Goal: Task Accomplishment & Management: Use online tool/utility

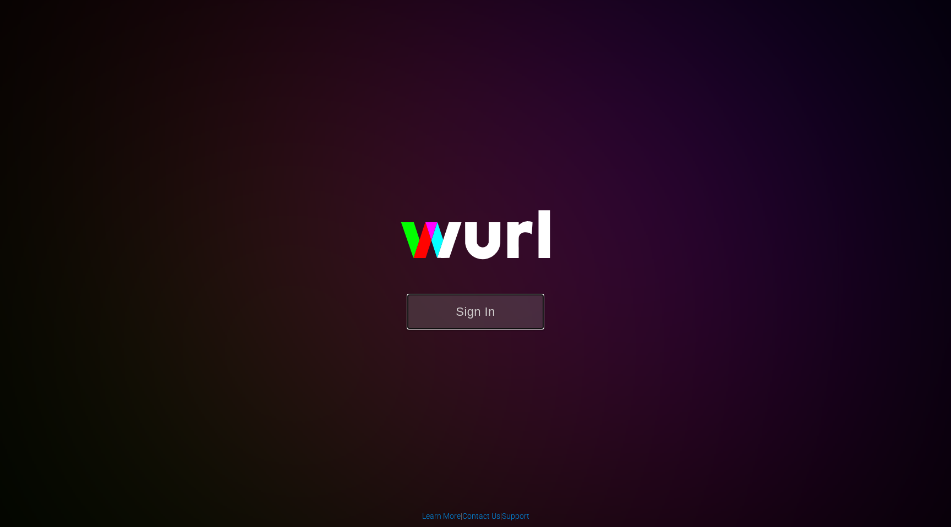
click at [474, 322] on button "Sign In" at bounding box center [476, 312] width 138 height 36
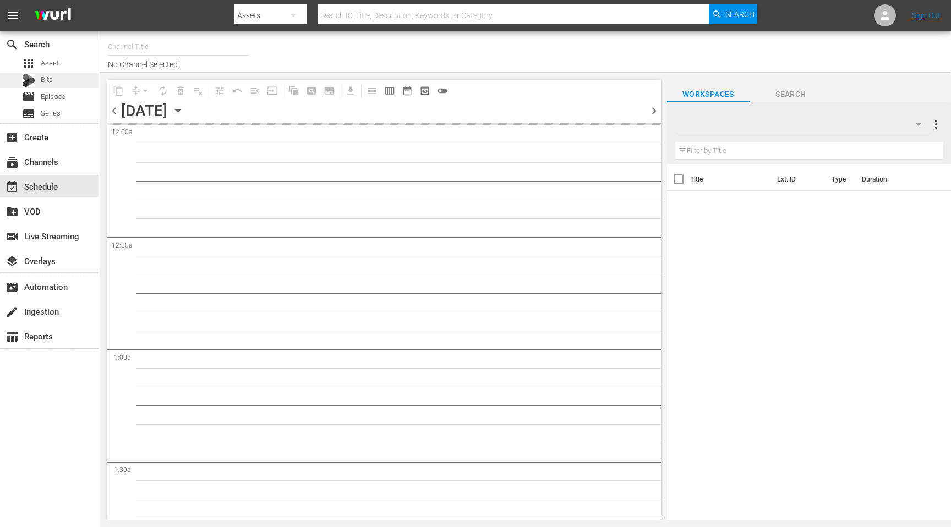
type input "[PERSON_NAME] (1197)"
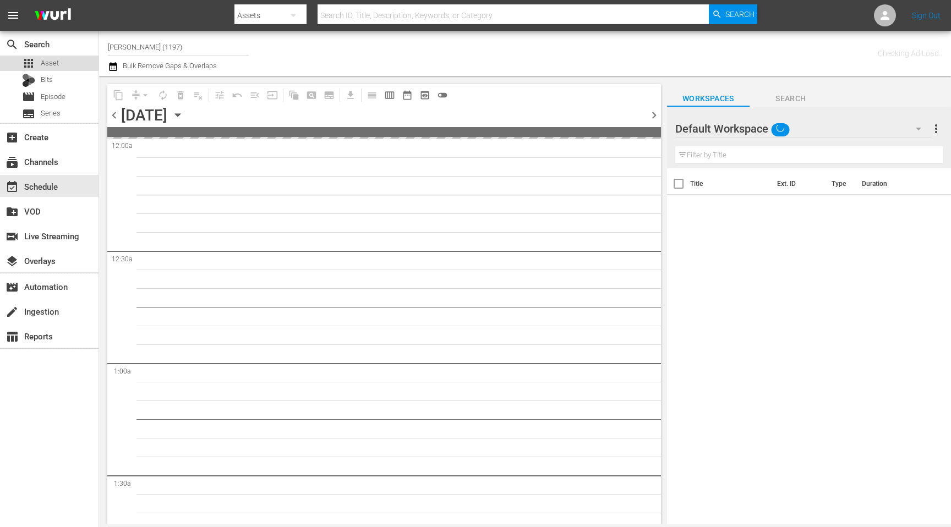
click at [50, 62] on span "Asset" at bounding box center [50, 63] width 18 height 11
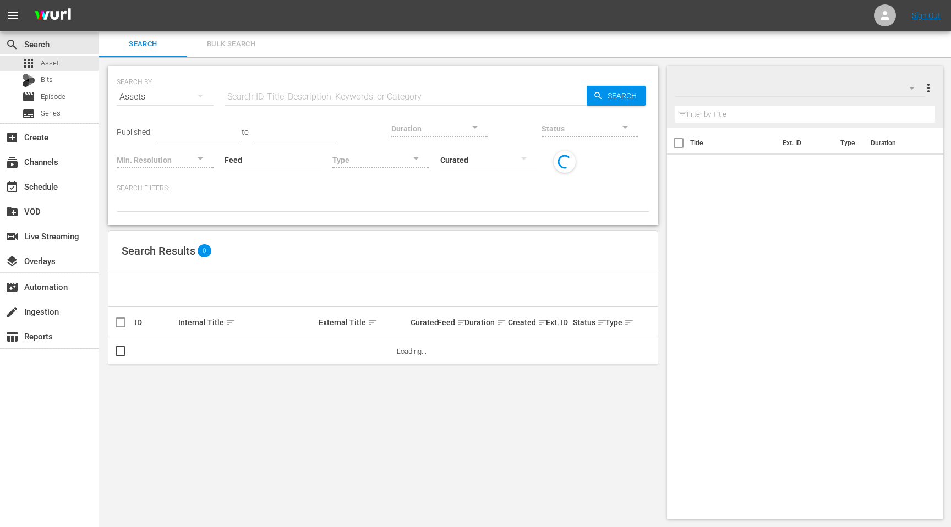
click at [336, 89] on input "text" at bounding box center [405, 97] width 362 height 26
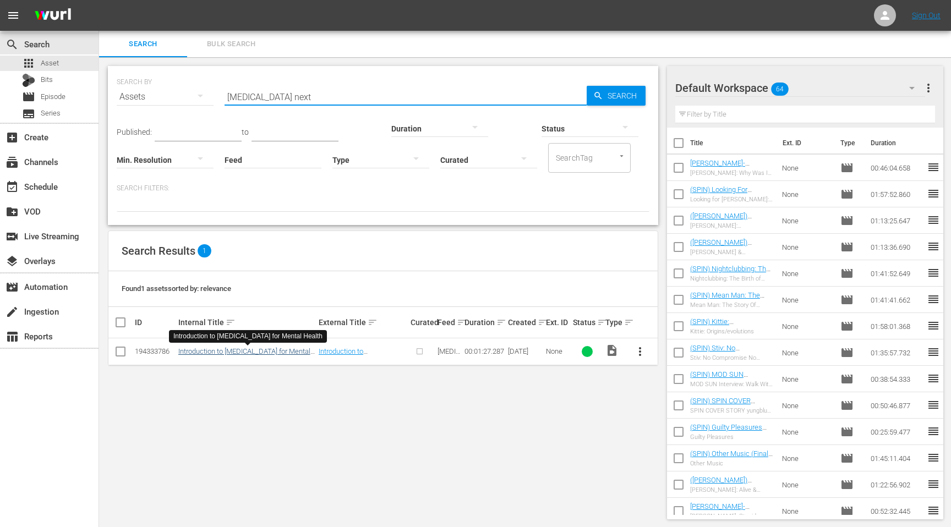
type input "[MEDICAL_DATA] next"
click at [250, 352] on link "Introduction to [MEDICAL_DATA] for Mental Health" at bounding box center [244, 355] width 132 height 17
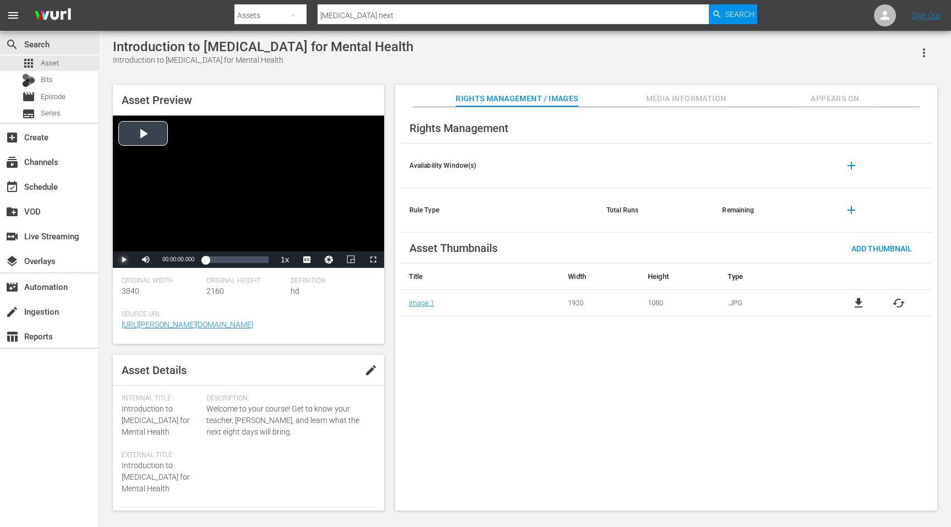
click at [124, 260] on span "Video Player" at bounding box center [124, 260] width 0 height 0
